Goal: Task Accomplishment & Management: Use online tool/utility

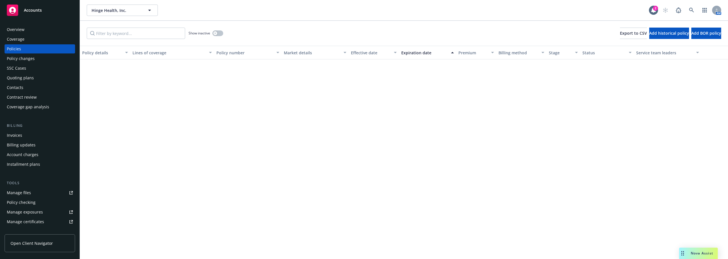
scroll to position [739, 0]
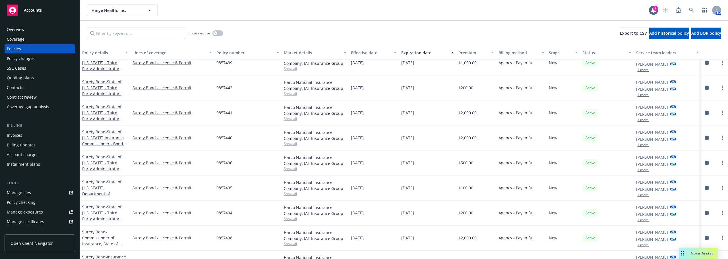
click at [692, 251] on span "Nova Assist" at bounding box center [702, 253] width 22 height 5
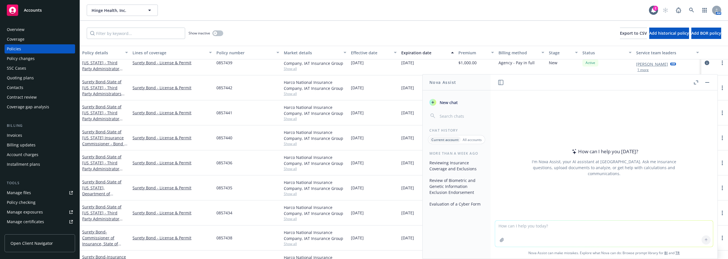
click at [467, 141] on p "All accounts" at bounding box center [472, 139] width 19 height 5
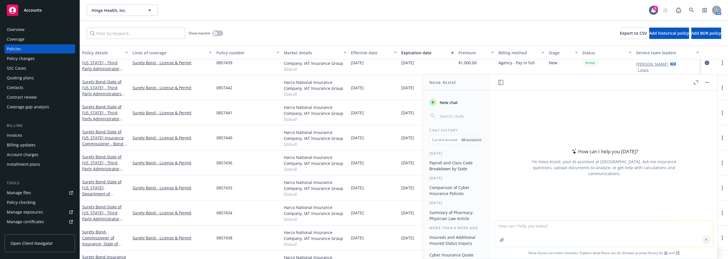
click at [456, 164] on button "Payroll and Class Code Breakdown by State" at bounding box center [456, 165] width 59 height 15
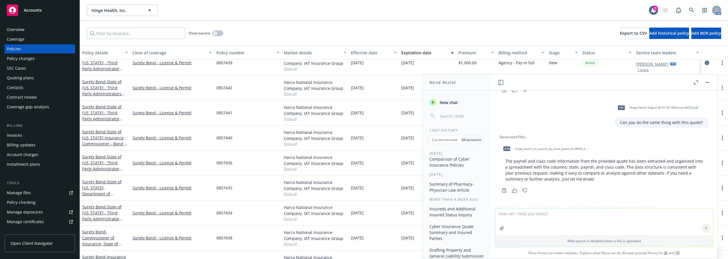
scroll to position [0, 0]
click at [62, 31] on div "Overview" at bounding box center [40, 29] width 66 height 9
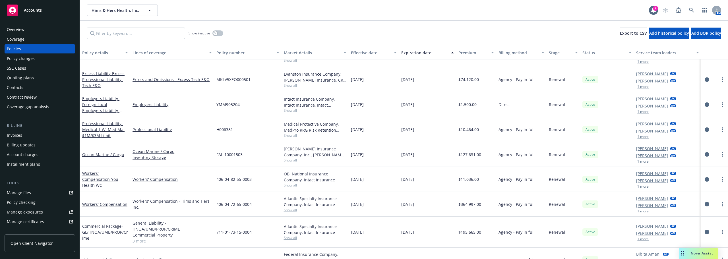
scroll to position [341, 0]
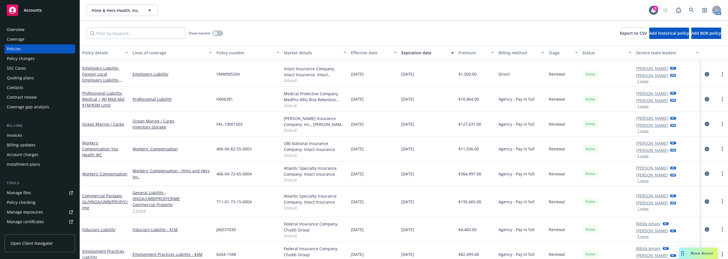
click at [103, 172] on link "Workers' Compensation" at bounding box center [104, 173] width 45 height 5
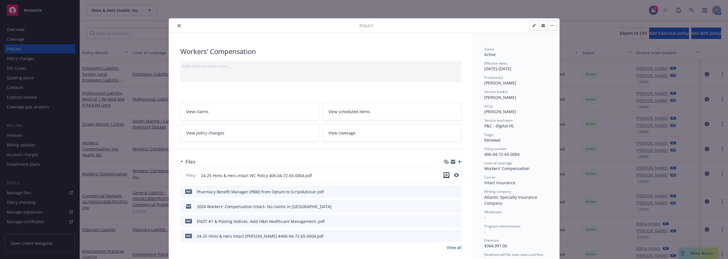
click at [446, 175] on icon "download file" at bounding box center [446, 174] width 4 height 3
click at [454, 237] on icon "preview file" at bounding box center [456, 236] width 5 height 4
click at [455, 235] on icon "preview file" at bounding box center [456, 236] width 5 height 4
click at [444, 234] on icon "download file" at bounding box center [446, 235] width 5 height 5
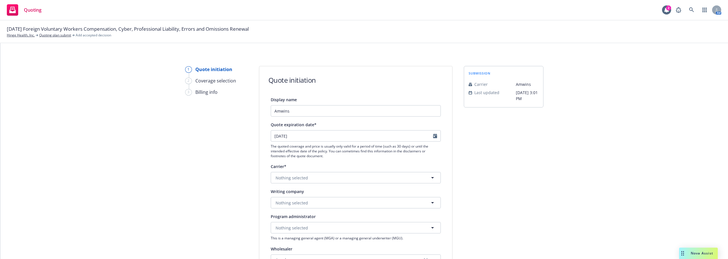
select select "12"
click at [686, 255] on div "Nova Assist" at bounding box center [702, 253] width 32 height 5
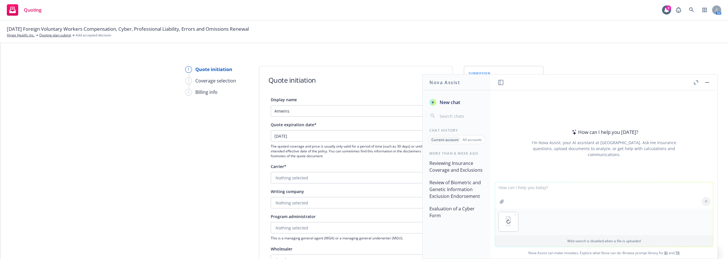
click at [537, 189] on textarea at bounding box center [604, 195] width 218 height 26
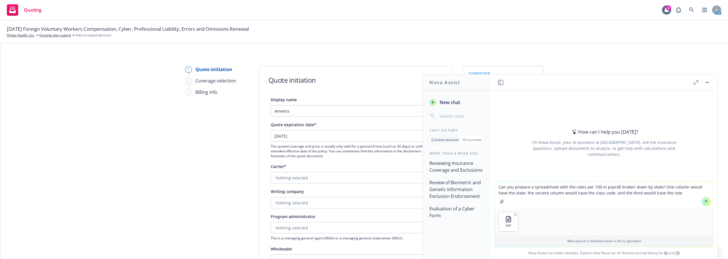
type textarea "Can you prepare a spreadsheet with the rates per 100 in payroll broken down by …"
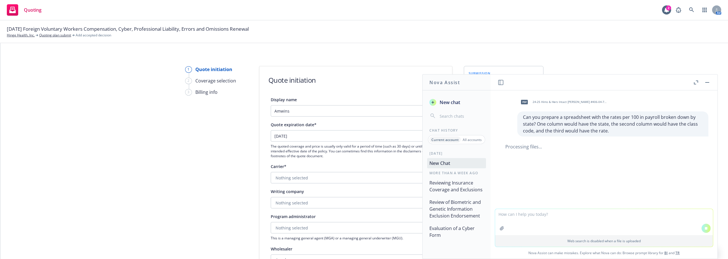
click at [549, 214] on textarea at bounding box center [604, 222] width 218 height 26
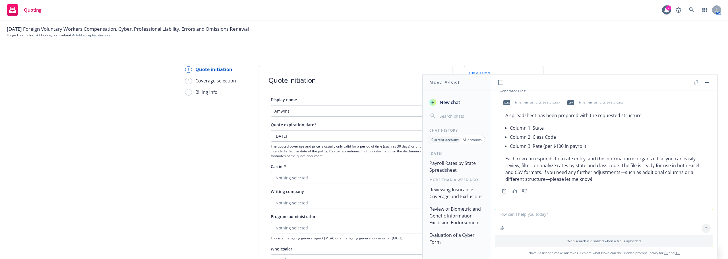
scroll to position [26, 0]
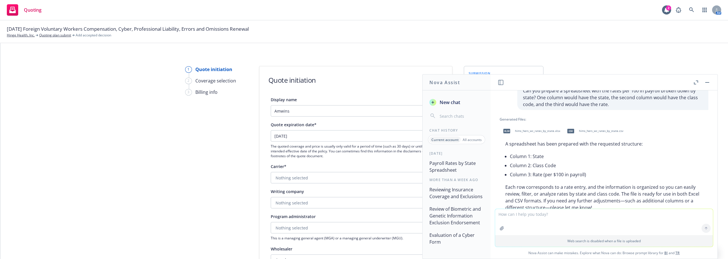
click at [542, 131] on span "hims_hers_wc_rates_by_state.xlsx" at bounding box center [537, 131] width 45 height 4
click at [533, 131] on span "hims_hers_wc_rates_by_state.xlsx" at bounding box center [537, 131] width 45 height 4
drag, startPoint x: 551, startPoint y: 129, endPoint x: 560, endPoint y: 181, distance: 51.9
click at [560, 181] on div "A spreadsheet has been prepared with the requested structure: Column 1: State C…" at bounding box center [604, 175] width 209 height 75
click at [587, 132] on span "hims_hers_wc_rates_by_state.csv" at bounding box center [601, 131] width 44 height 4
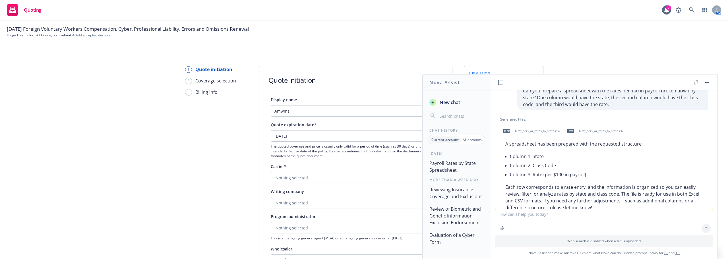
click at [537, 130] on span "hims_hers_wc_rates_by_state.xlsx" at bounding box center [537, 131] width 45 height 4
click at [689, 149] on div "A spreadsheet has been prepared with the requested structure: Column 1: State C…" at bounding box center [604, 175] width 209 height 75
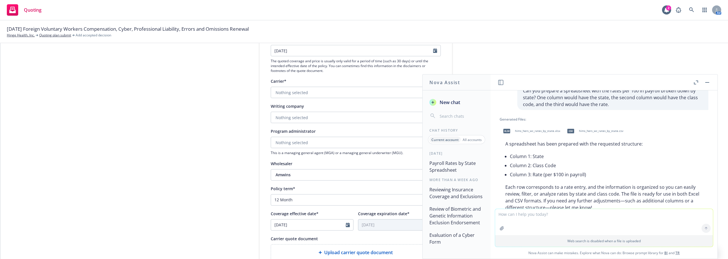
scroll to position [55, 0]
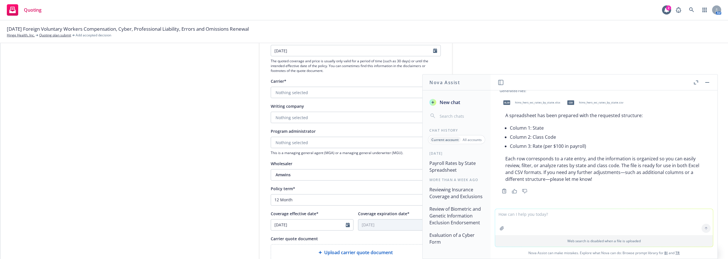
click at [513, 217] on textarea at bounding box center [604, 222] width 218 height 26
click at [610, 215] on textarea "What is the average per $1000 of sales if the premium is $" at bounding box center [604, 221] width 218 height 27
click at [648, 214] on textarea "What is the average per $1000 of sales if the premium is $235,000 and sales are…" at bounding box center [604, 221] width 218 height 27
type textarea "What is the average per $1000 of sales if the premium is $235,000 and sales are…"
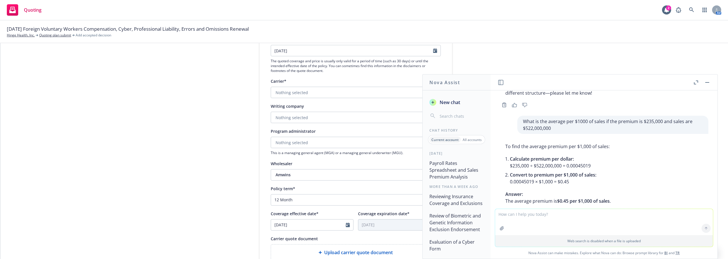
scroll to position [163, 0]
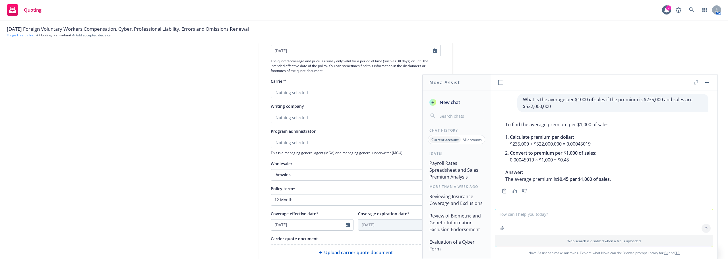
click at [20, 35] on link "Hinge Health, Inc." at bounding box center [21, 35] width 28 height 5
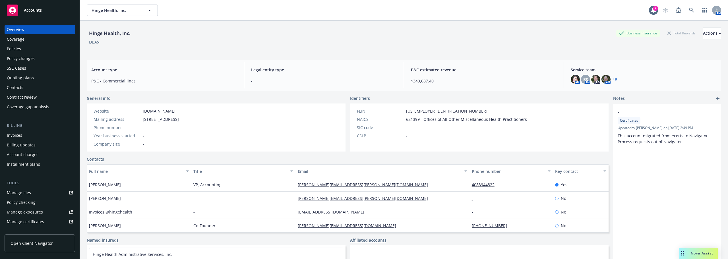
click at [22, 50] on div "Policies" at bounding box center [40, 48] width 66 height 9
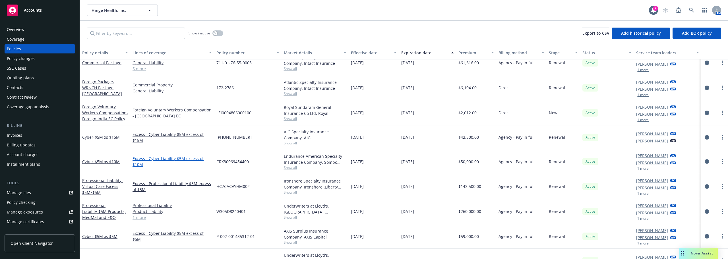
scroll to position [199, 0]
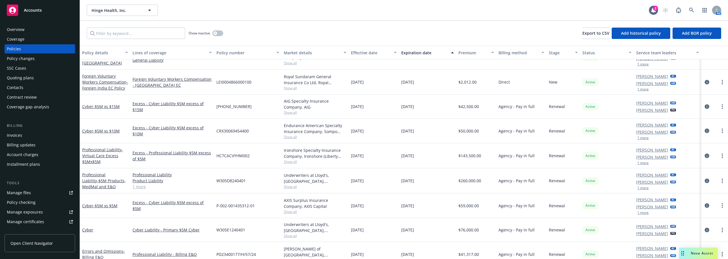
click at [300, 124] on div "Endurance American Specialty Insurance Company, Sompo International" at bounding box center [315, 129] width 63 height 12
